Goal: Transaction & Acquisition: Purchase product/service

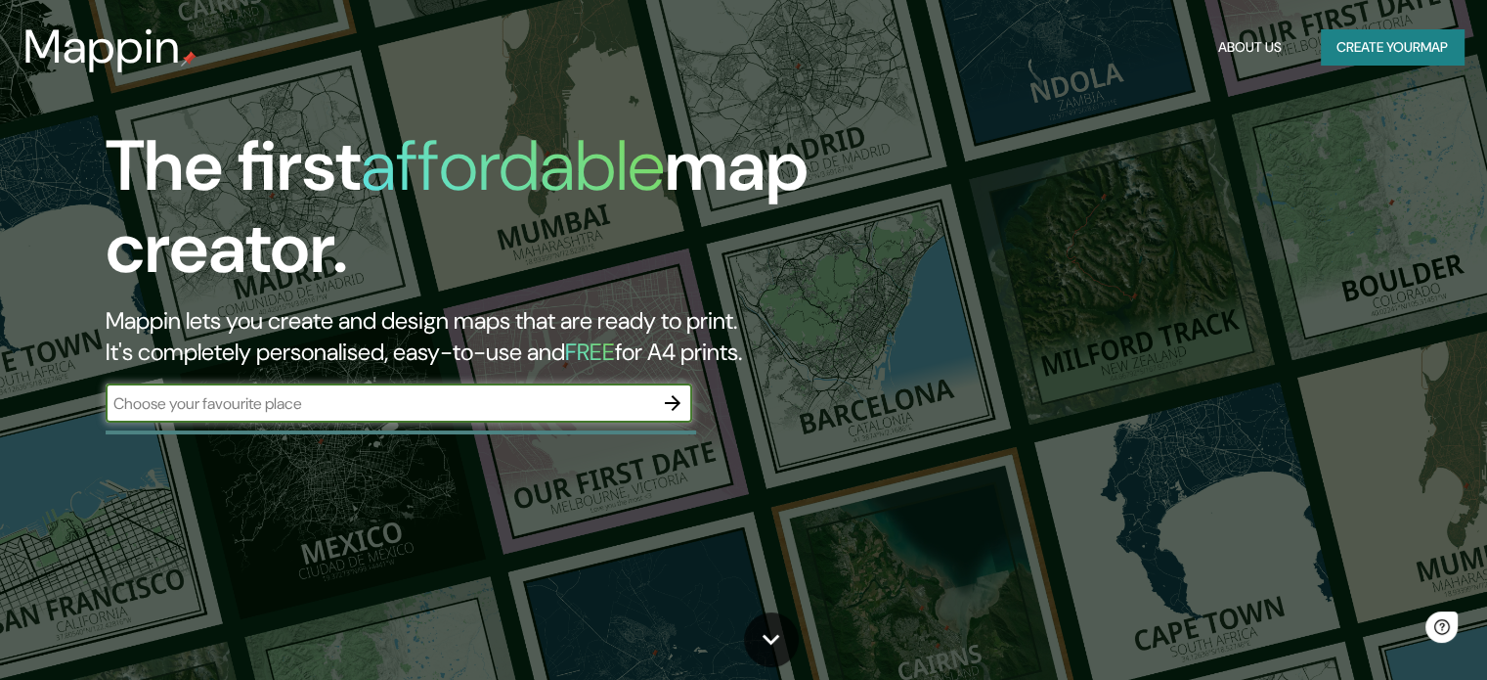
click at [282, 414] on div "​" at bounding box center [399, 402] width 587 height 39
type input "[GEOGRAPHIC_DATA]"
click at [661, 398] on icon "button" at bounding box center [672, 402] width 23 height 23
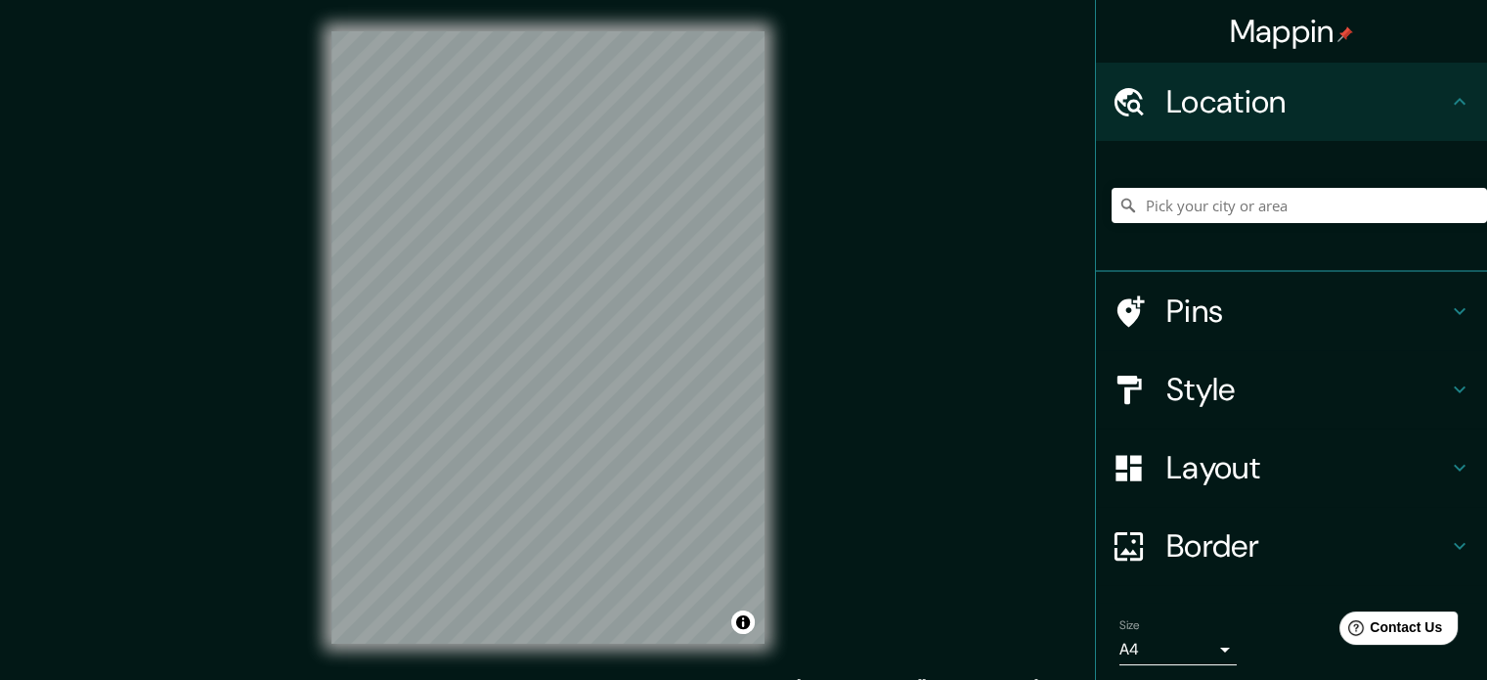
click at [1216, 466] on h4 "Layout" at bounding box center [1308, 467] width 282 height 39
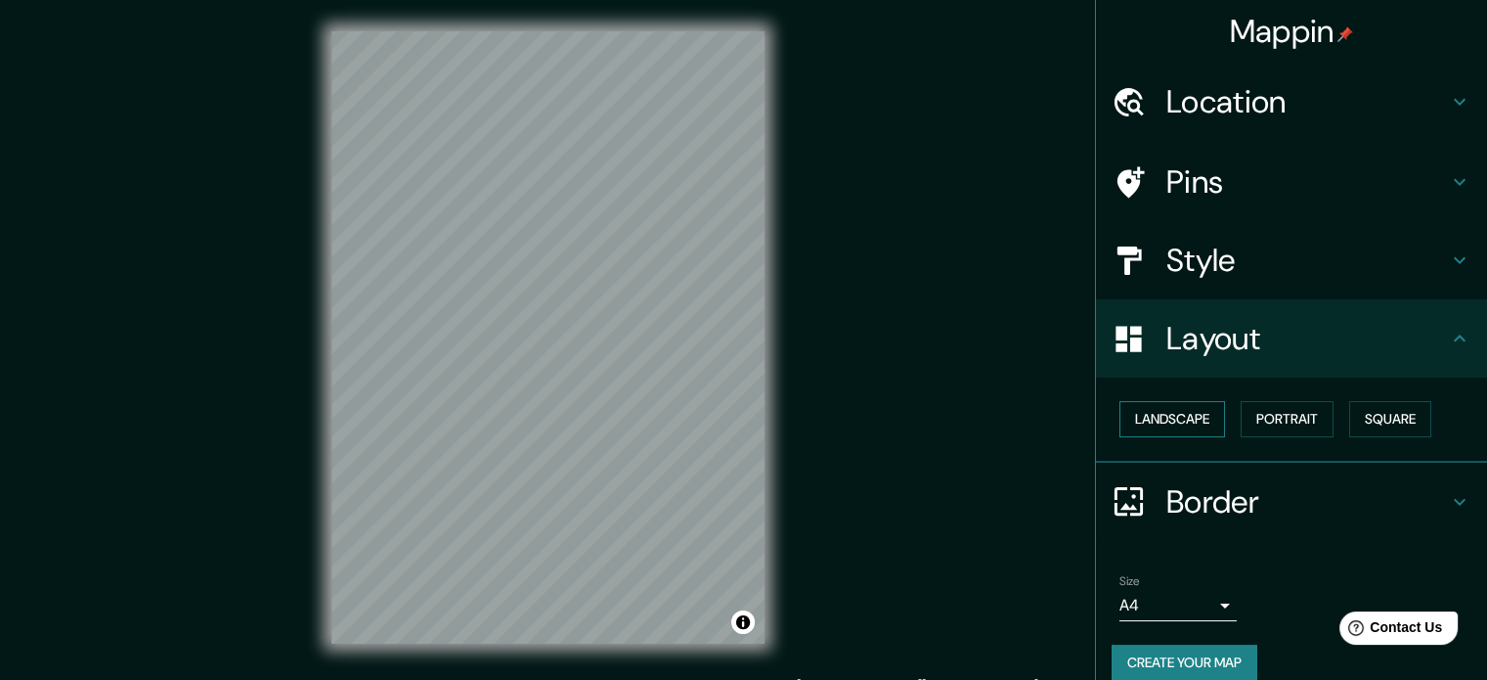
click at [1166, 416] on button "Landscape" at bounding box center [1173, 419] width 106 height 36
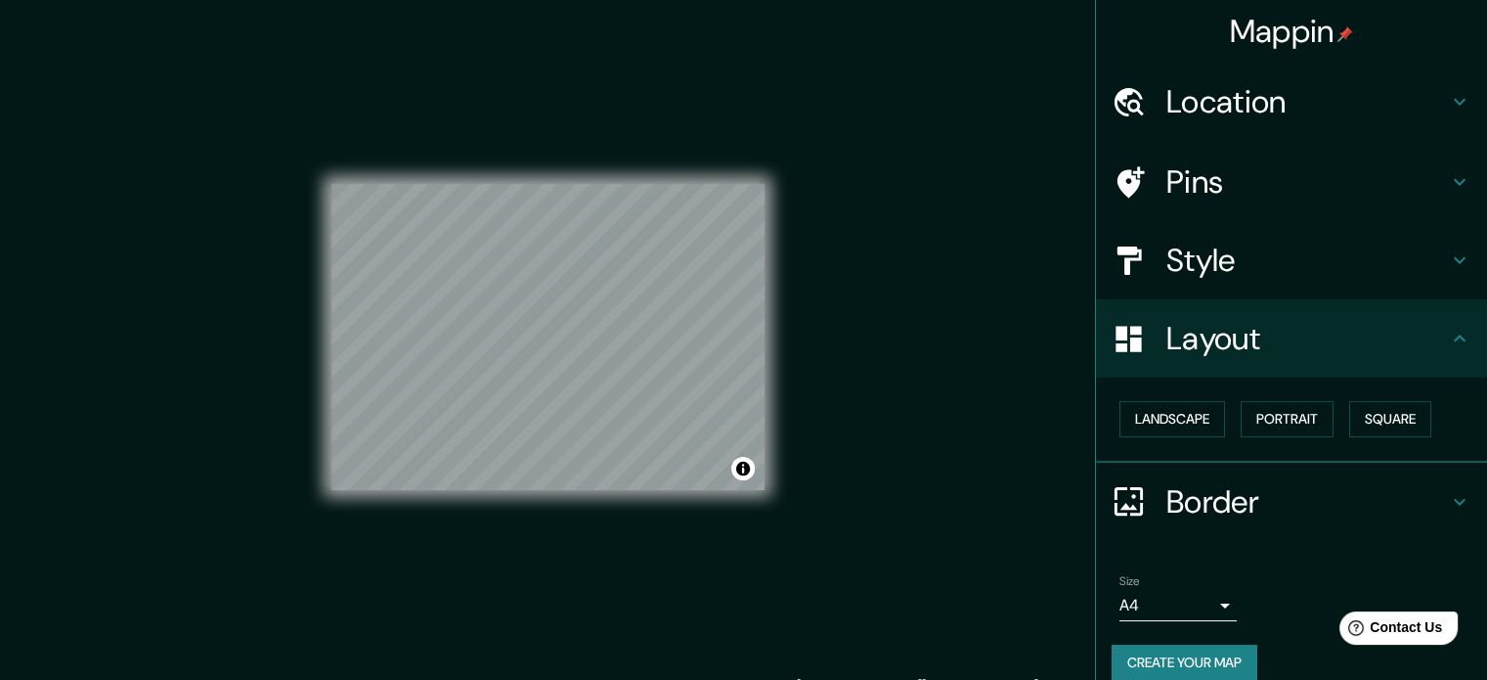
click at [1382, 97] on h4 "Location" at bounding box center [1308, 101] width 282 height 39
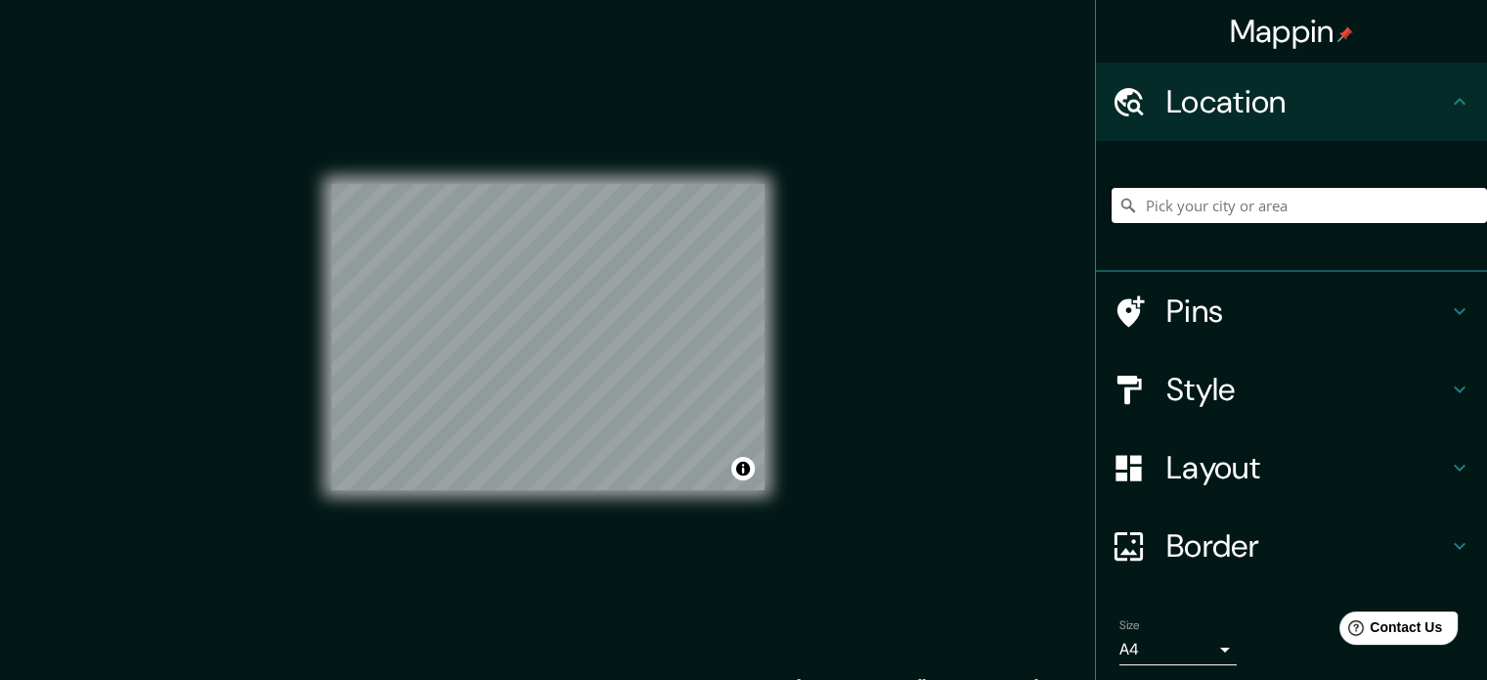
click at [1194, 202] on input "Pick your city or area" at bounding box center [1299, 205] width 375 height 35
type input "[GEOGRAPHIC_DATA], [GEOGRAPHIC_DATA], [GEOGRAPHIC_DATA]"
click at [607, 322] on div at bounding box center [607, 326] width 16 height 16
click at [1197, 391] on h4 "Style" at bounding box center [1308, 389] width 282 height 39
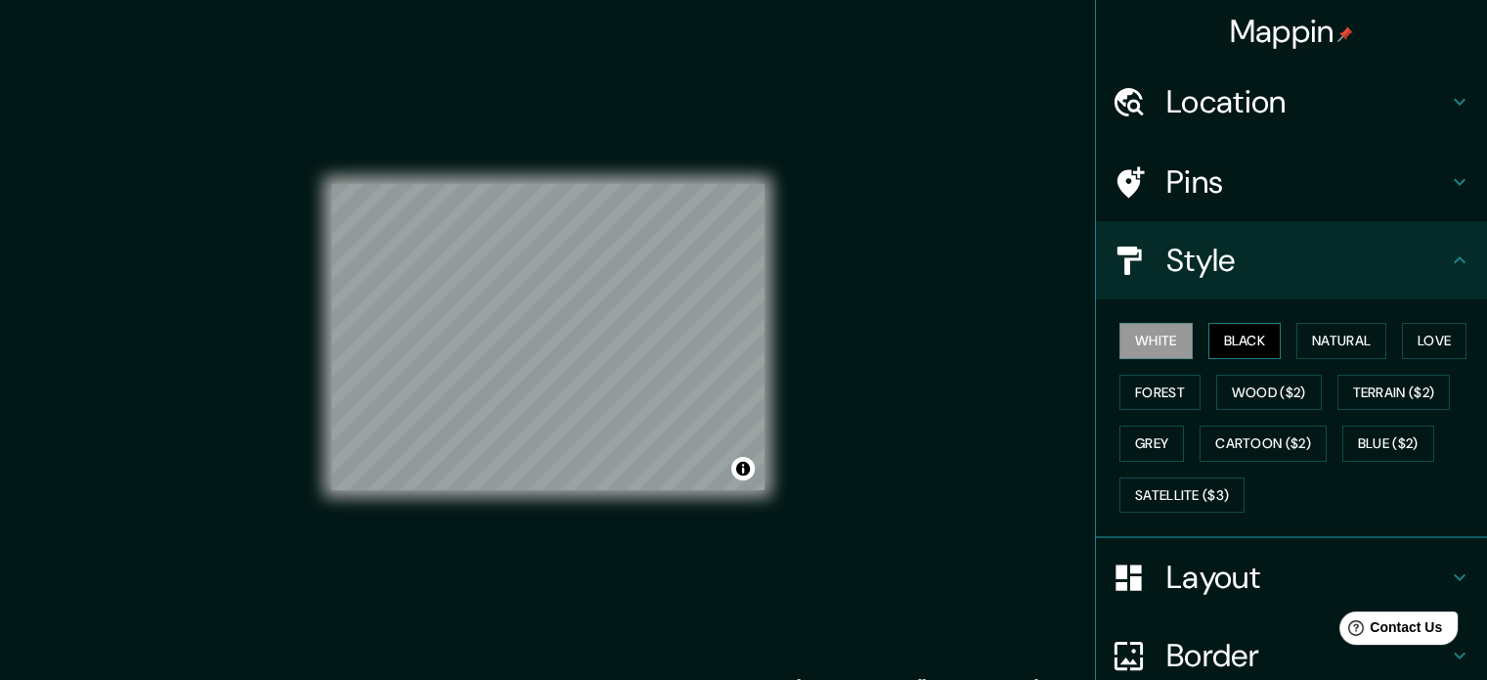
click at [1209, 341] on button "Black" at bounding box center [1245, 341] width 73 height 36
click at [1145, 331] on button "White" at bounding box center [1156, 341] width 73 height 36
click at [1326, 339] on button "Natural" at bounding box center [1342, 341] width 90 height 36
click at [1164, 336] on button "White" at bounding box center [1156, 341] width 73 height 36
click at [1146, 388] on button "Forest" at bounding box center [1160, 393] width 81 height 36
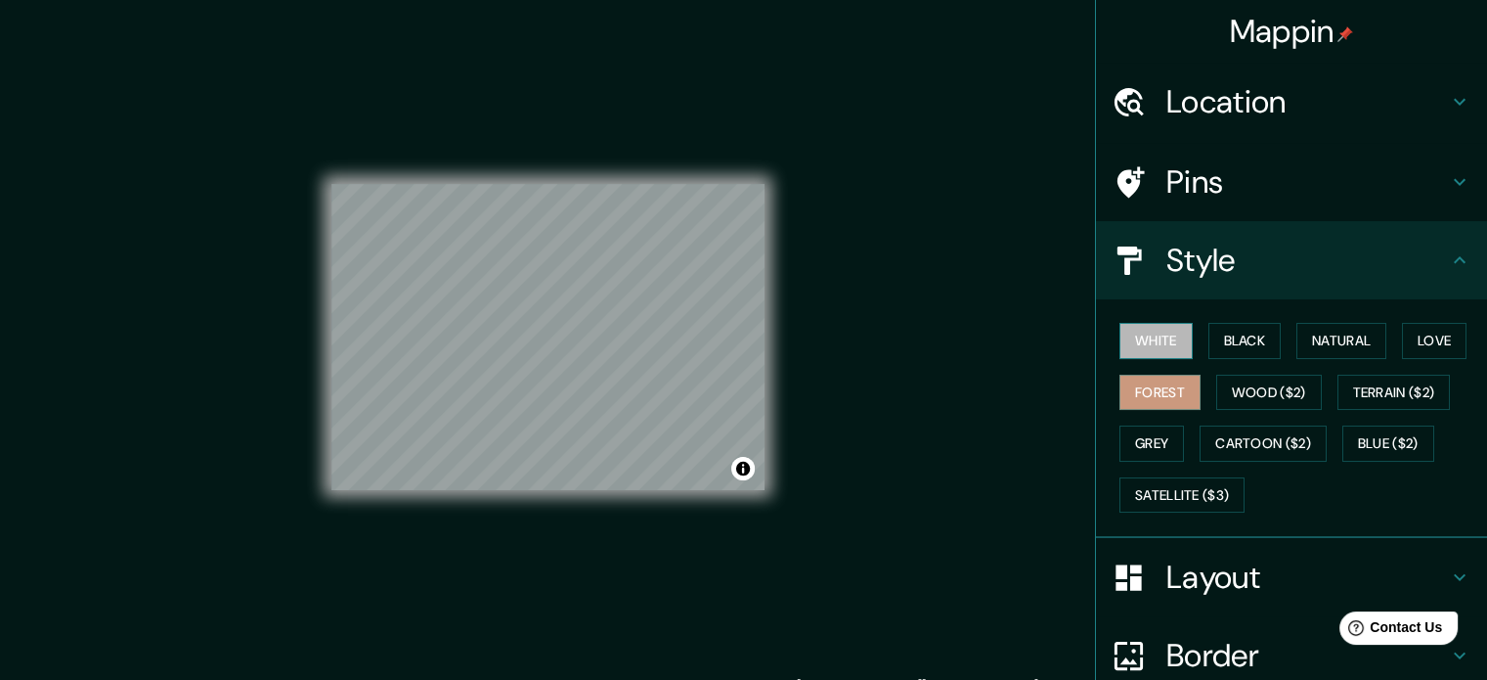
click at [1147, 343] on button "White" at bounding box center [1156, 341] width 73 height 36
click at [1135, 430] on button "Grey" at bounding box center [1152, 443] width 65 height 36
click at [1142, 344] on button "White" at bounding box center [1156, 341] width 73 height 36
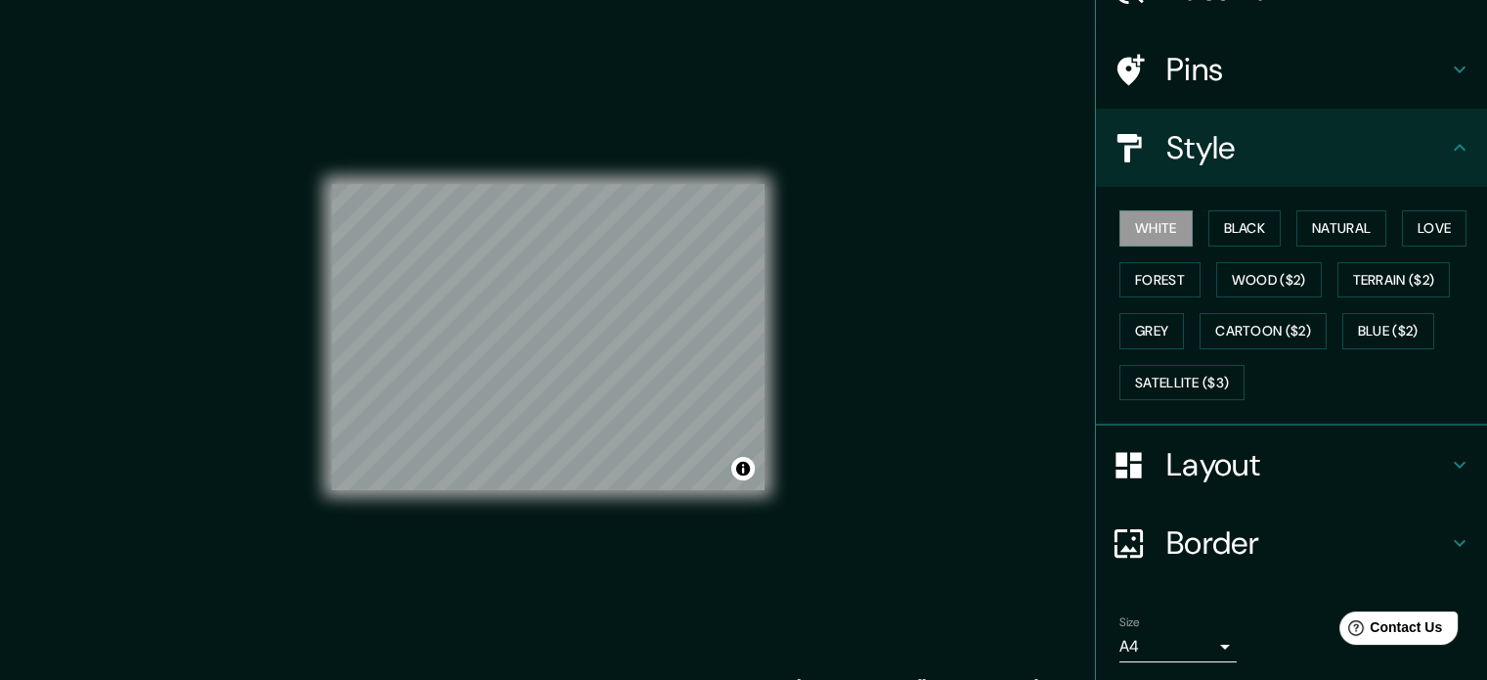
scroll to position [174, 0]
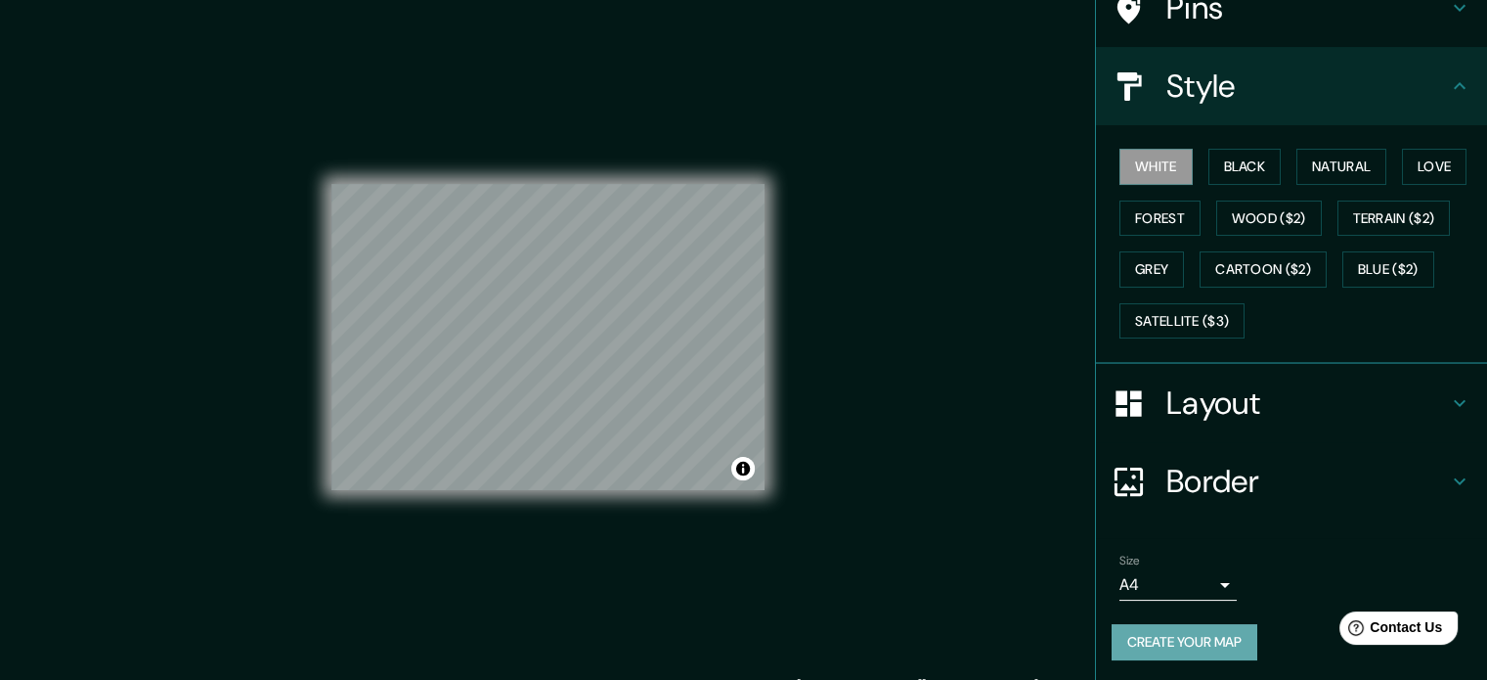
click at [1208, 638] on button "Create your map" at bounding box center [1185, 642] width 146 height 36
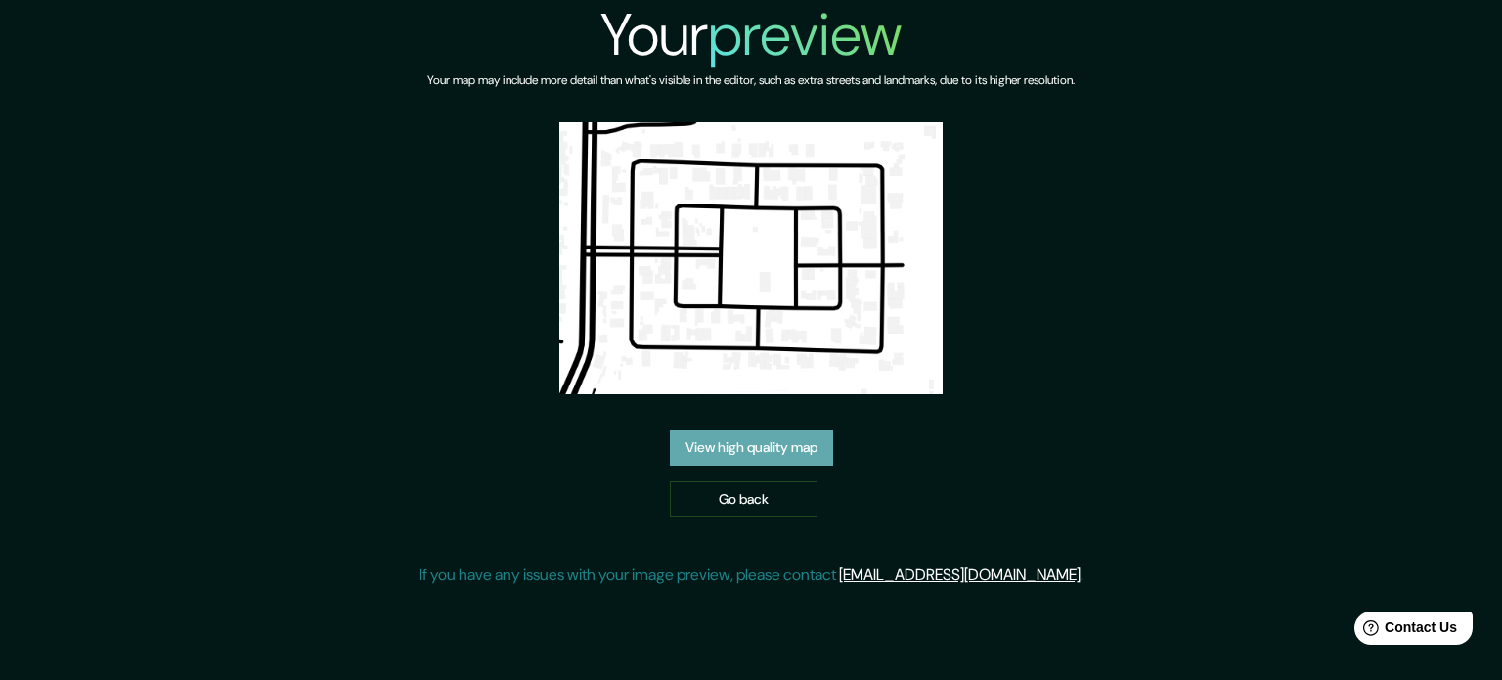
click at [764, 455] on link "View high quality map" at bounding box center [751, 447] width 163 height 36
click at [720, 448] on link "View high quality map" at bounding box center [751, 447] width 163 height 36
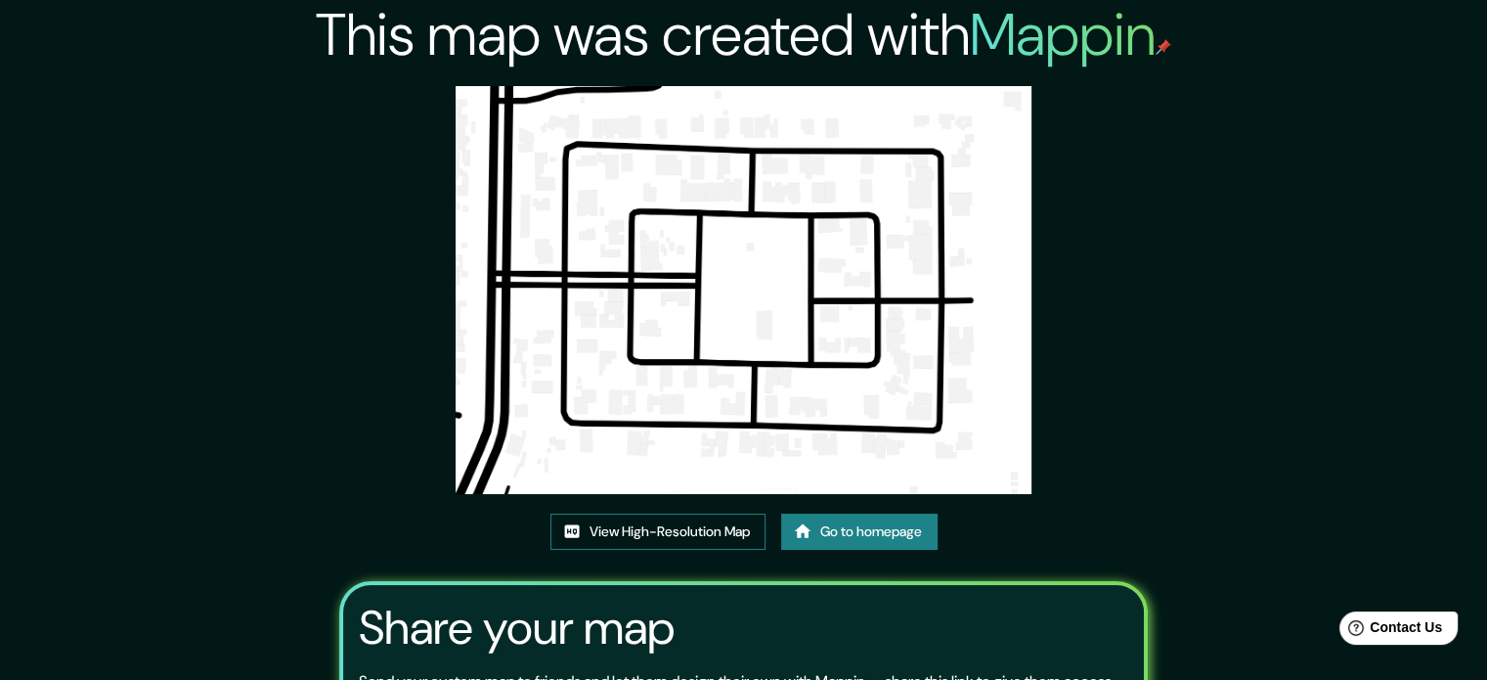
click at [646, 529] on link "View High-Resolution Map" at bounding box center [658, 531] width 215 height 36
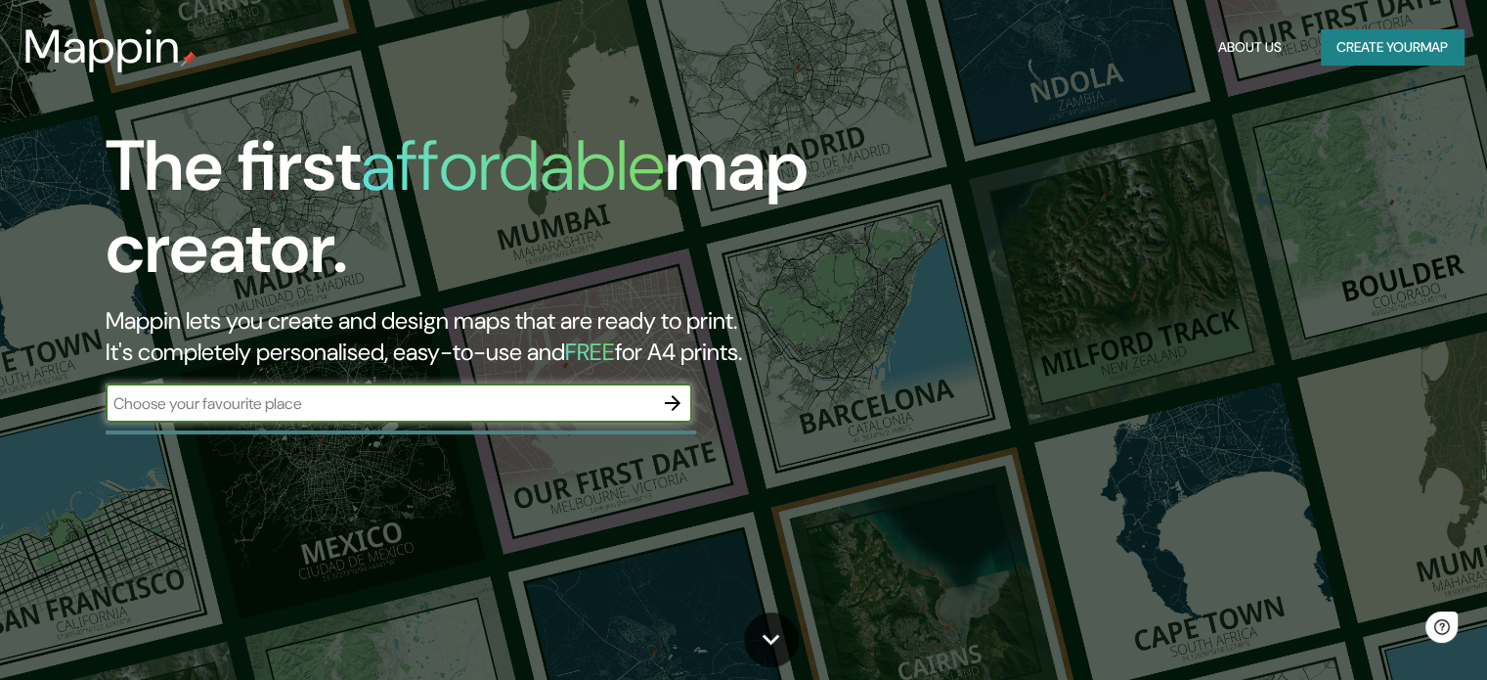
click at [353, 394] on input "text" at bounding box center [380, 403] width 548 height 22
type input "[GEOGRAPHIC_DATA]"
click at [678, 410] on icon "button" at bounding box center [672, 402] width 23 height 23
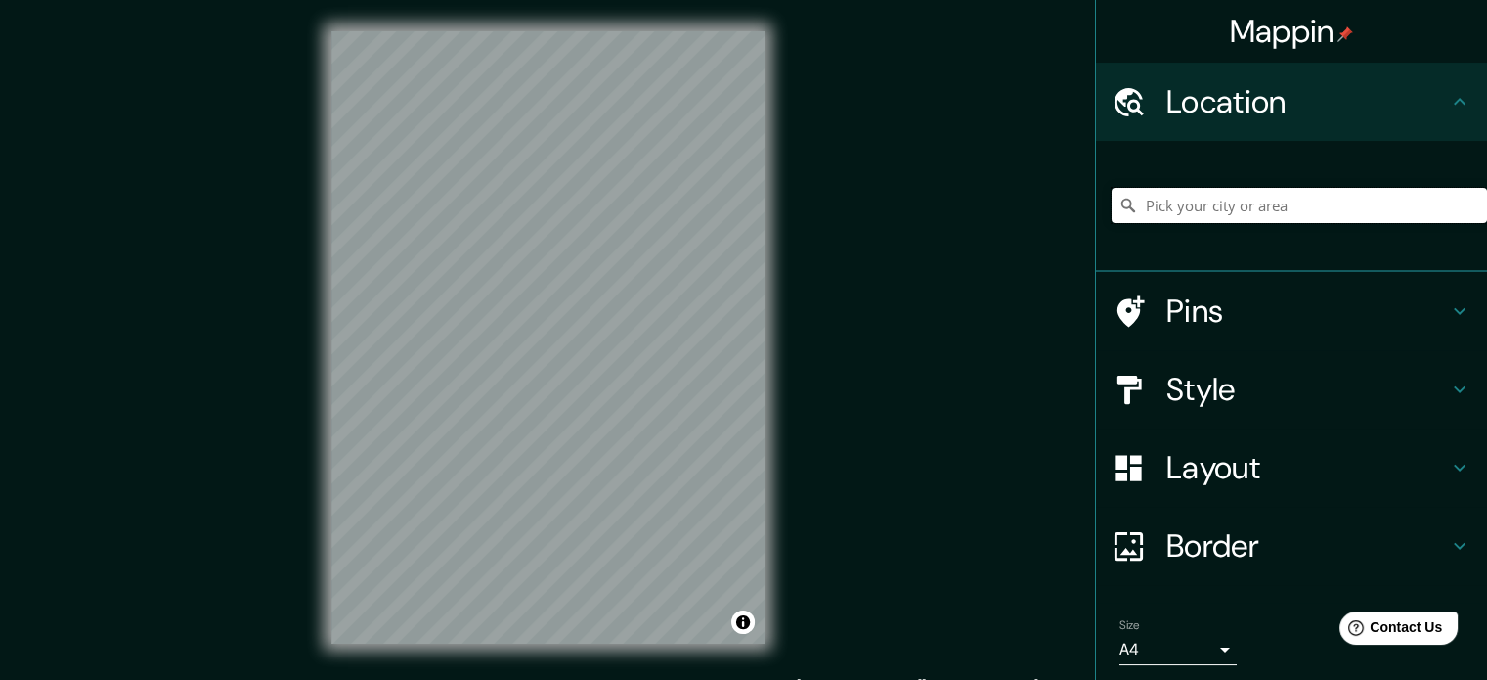
click at [1152, 215] on input "Pick your city or area" at bounding box center [1299, 205] width 375 height 35
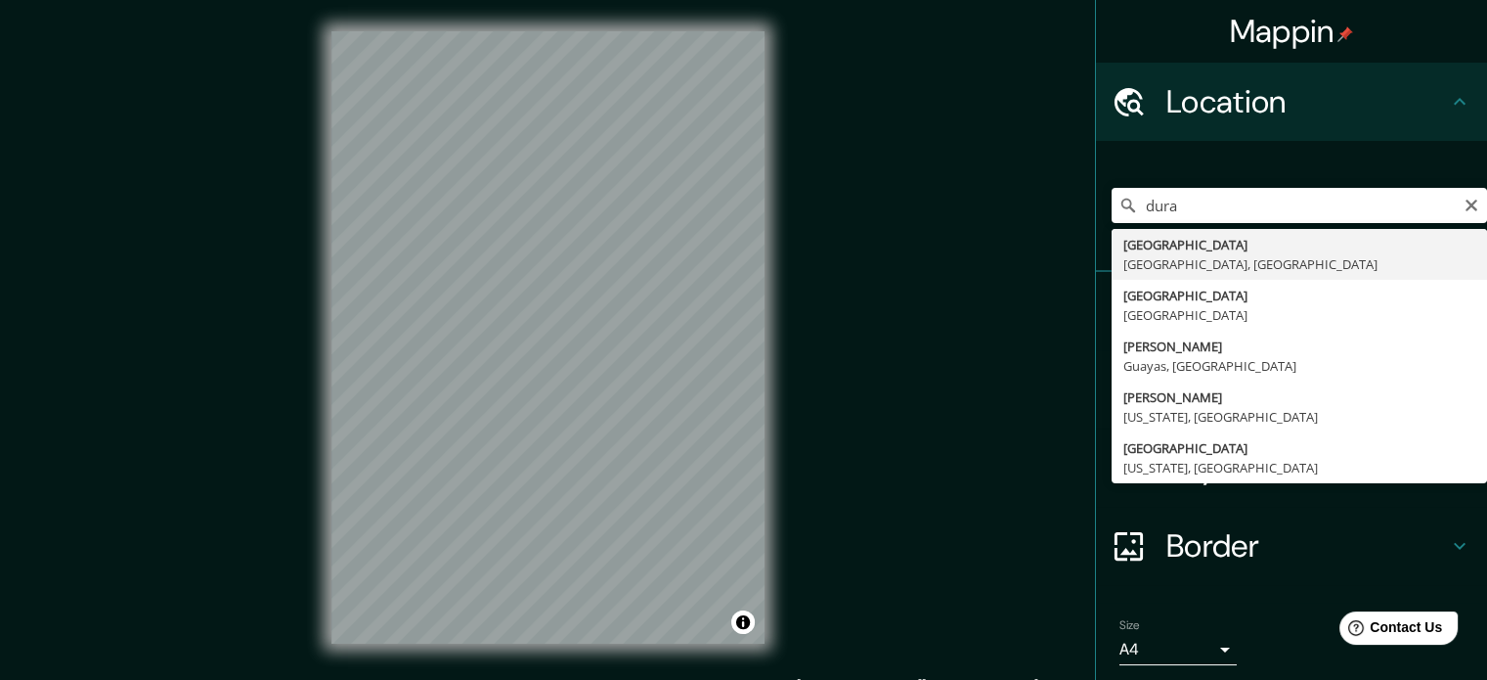
type input "[GEOGRAPHIC_DATA], [GEOGRAPHIC_DATA], [GEOGRAPHIC_DATA]"
